Goal: Find specific page/section: Find specific page/section

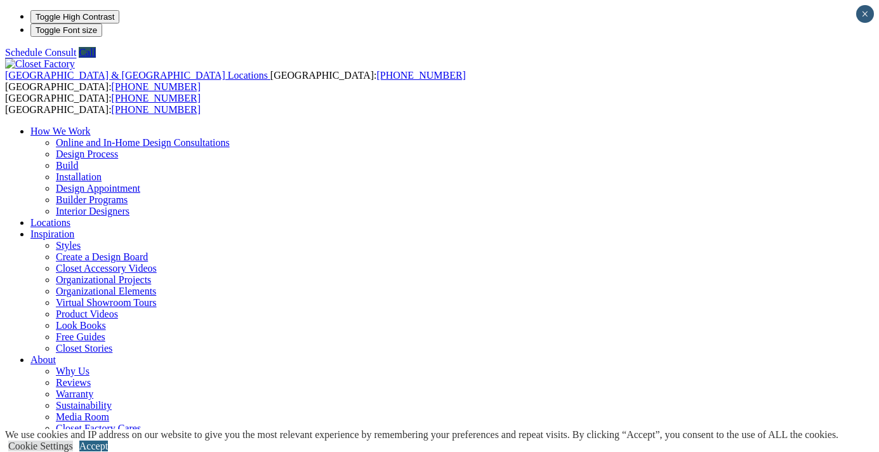
click at [108, 440] on link "Accept" at bounding box center [93, 445] width 29 height 11
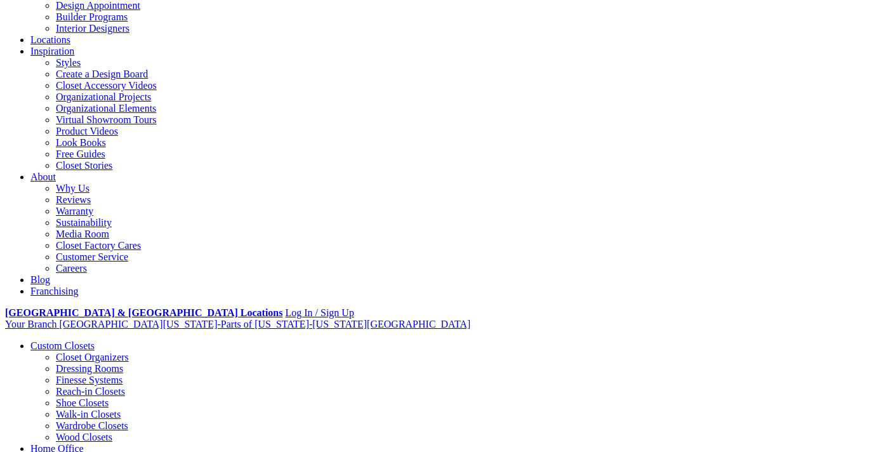
scroll to position [197, 0]
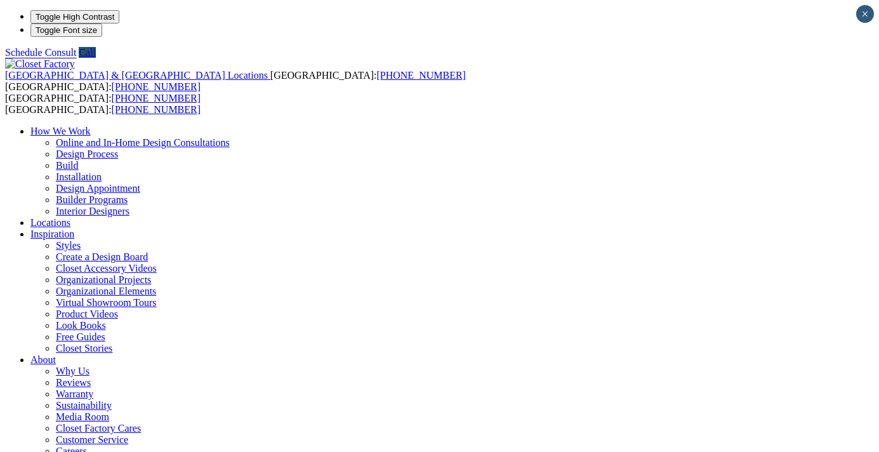
type input "*****"
